Goal: Check status: Check status

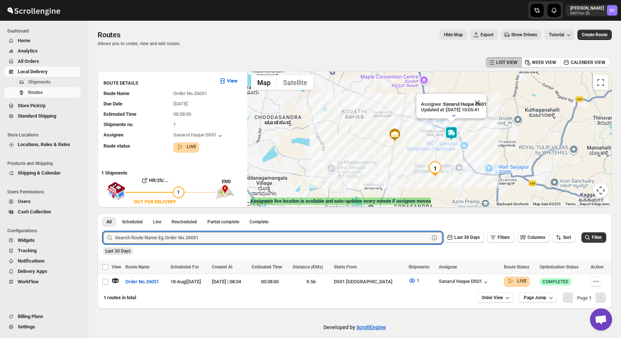
type input "26054"
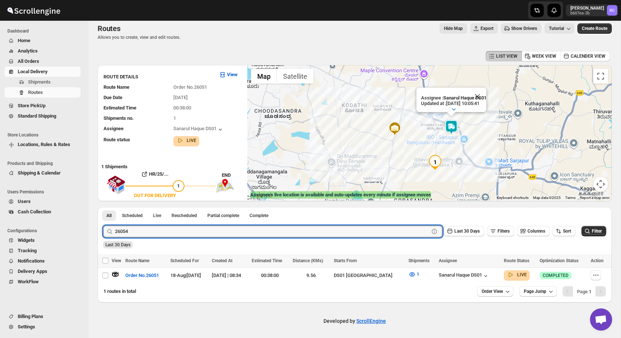
click button "Submit" at bounding box center [113, 211] width 21 height 8
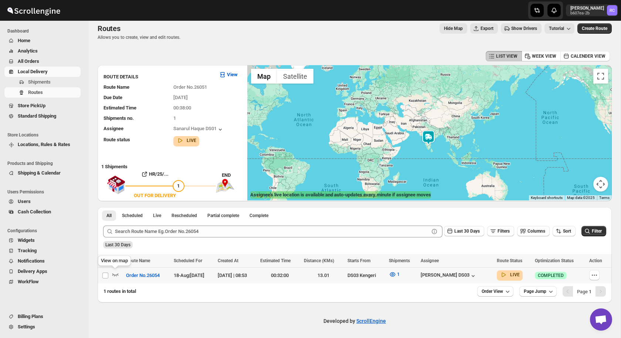
click at [114, 278] on span at bounding box center [115, 277] width 7 height 6
click at [115, 274] on icon "button" at bounding box center [115, 274] width 6 height 3
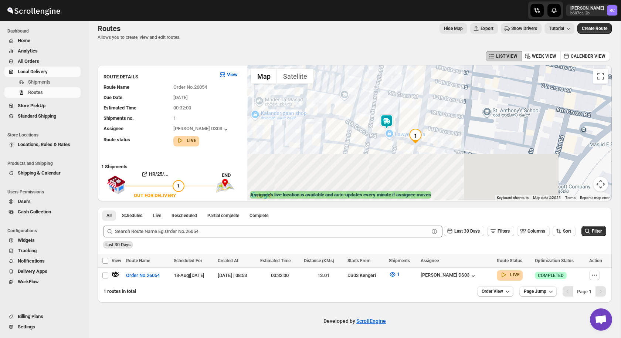
drag, startPoint x: 415, startPoint y: 163, endPoint x: 413, endPoint y: 108, distance: 55.9
click at [413, 108] on div at bounding box center [429, 132] width 365 height 135
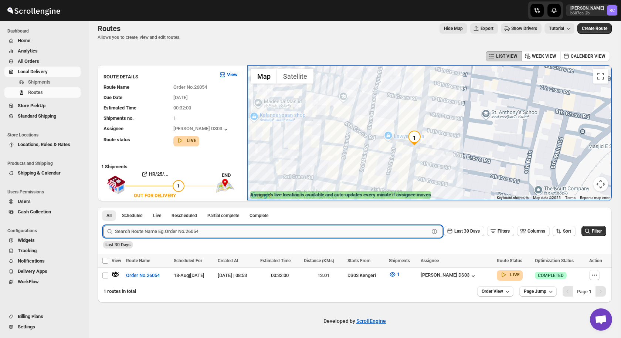
click at [192, 233] on input "text" at bounding box center [272, 232] width 314 height 12
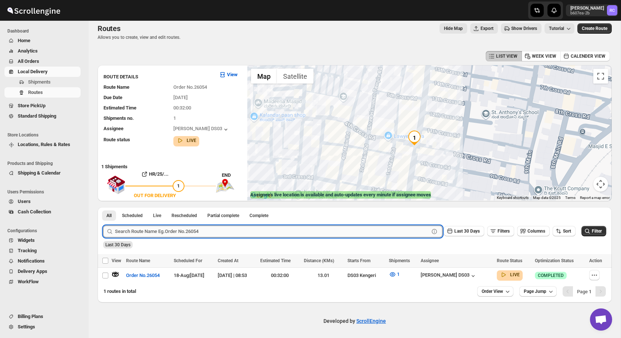
paste input "26054"
type input "26054"
click button "Submit" at bounding box center [113, 211] width 21 height 8
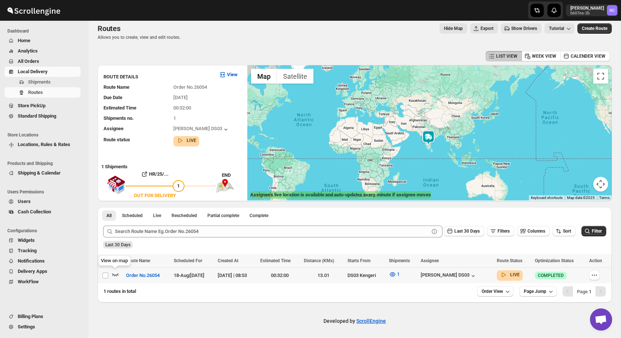
click at [117, 273] on icon "button" at bounding box center [115, 274] width 7 height 7
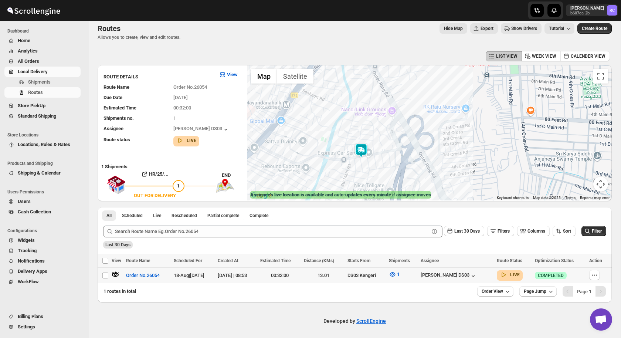
click at [361, 149] on img at bounding box center [361, 150] width 15 height 15
